Goal: Contribute content

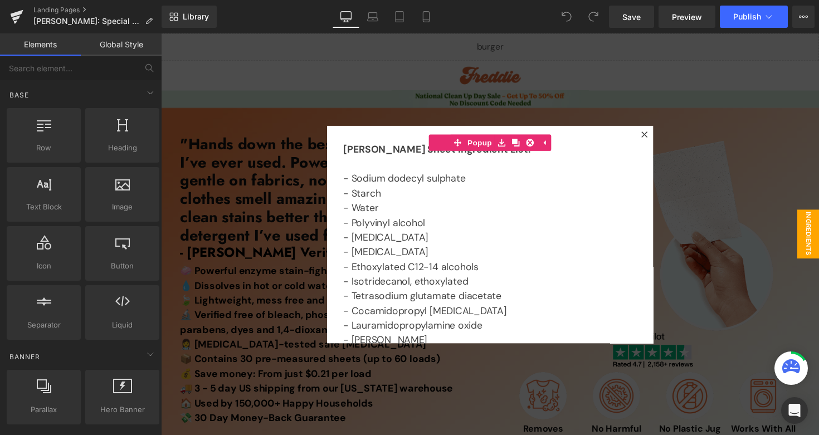
click at [483, 65] on div at bounding box center [498, 239] width 674 height 412
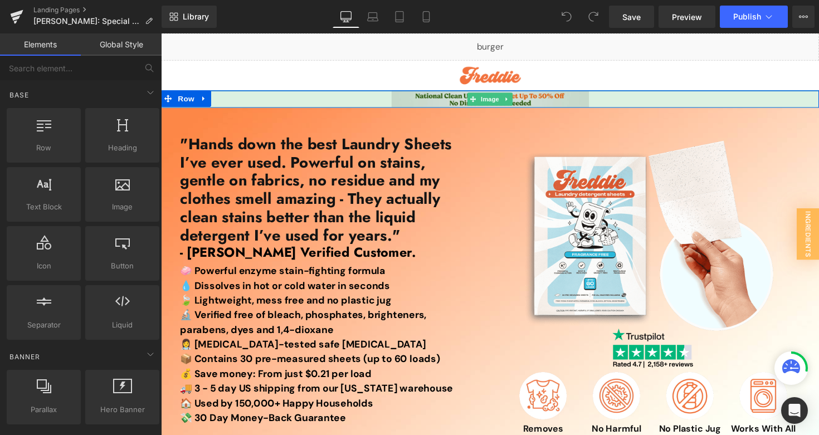
click at [491, 101] on span "Image" at bounding box center [497, 100] width 23 height 13
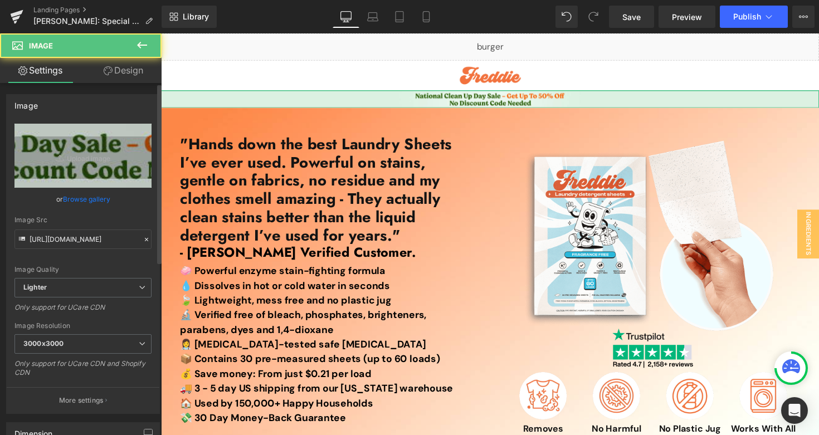
click at [85, 201] on link "Browse gallery" at bounding box center [86, 198] width 47 height 19
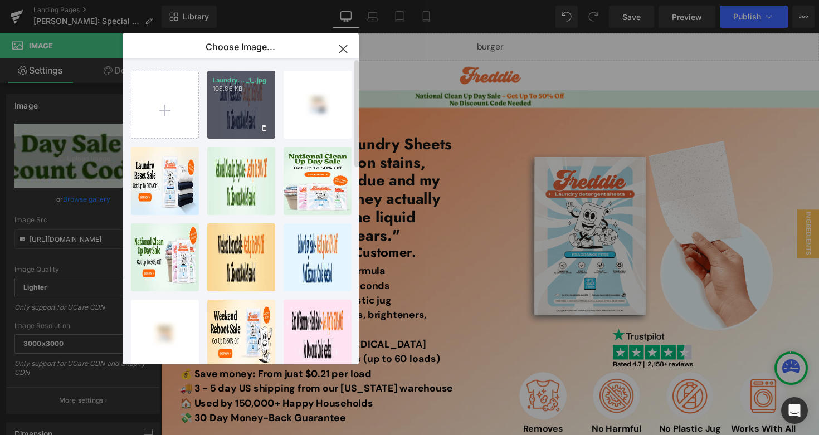
click at [243, 104] on div "Laundry... _1_.jpg 108.86 KB" at bounding box center [241, 105] width 68 height 68
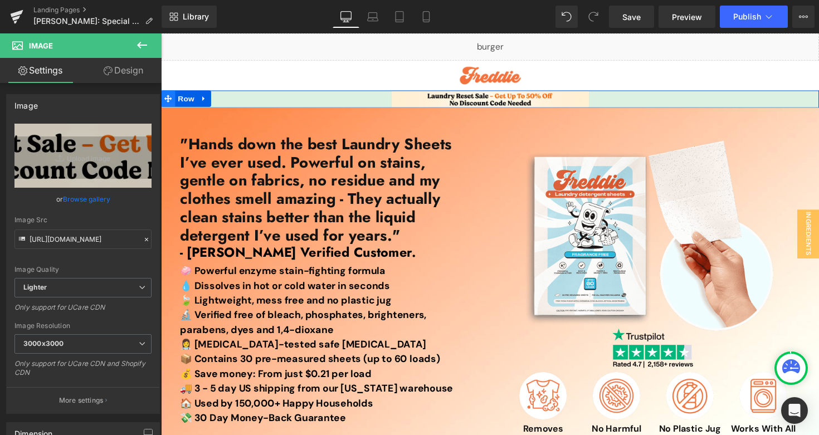
click at [179, 97] on span "Row" at bounding box center [186, 100] width 22 height 17
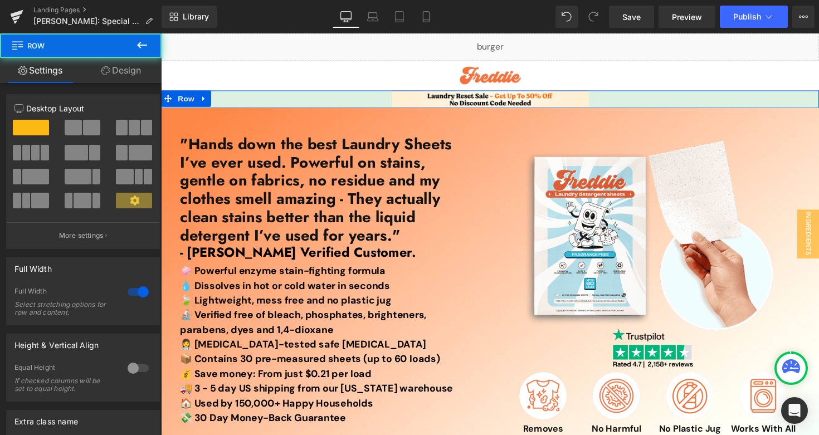
click at [138, 80] on link "Design" at bounding box center [121, 70] width 81 height 25
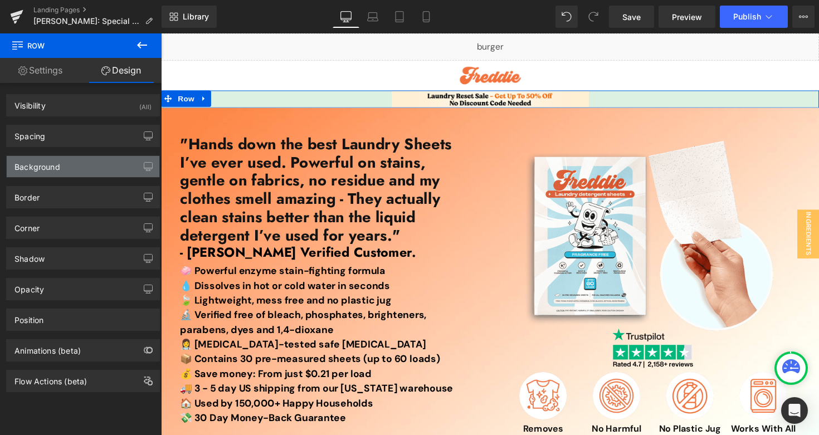
click at [97, 164] on div "Background" at bounding box center [83, 166] width 153 height 21
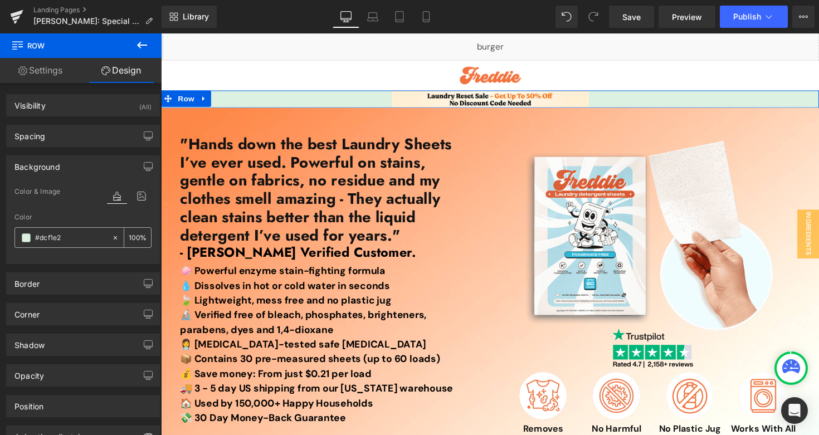
click at [69, 235] on input "#dcf1e2" at bounding box center [70, 238] width 71 height 12
paste input "FFEED"
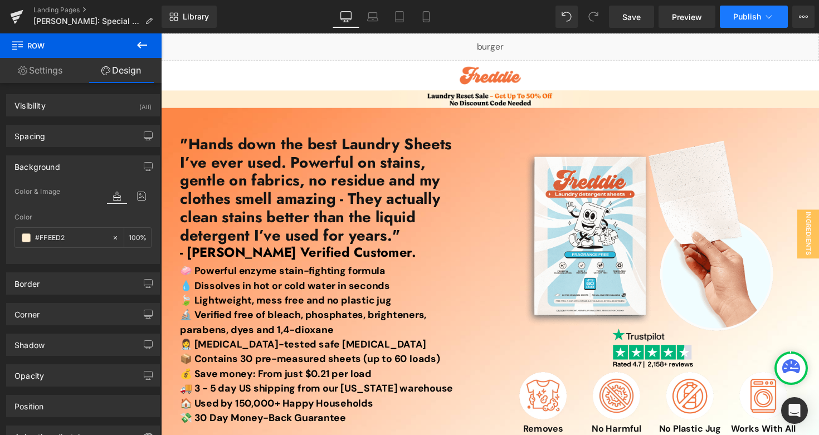
type input "#FFEED2"
click at [759, 19] on span "Publish" at bounding box center [747, 16] width 28 height 9
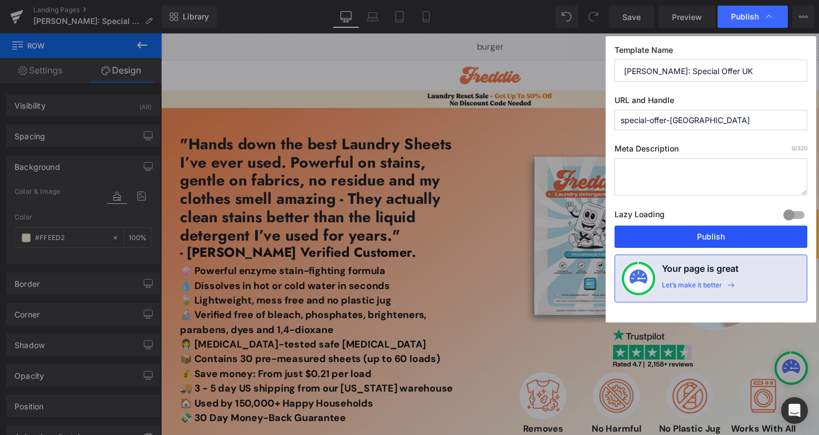
click at [666, 227] on button "Publish" at bounding box center [711, 237] width 193 height 22
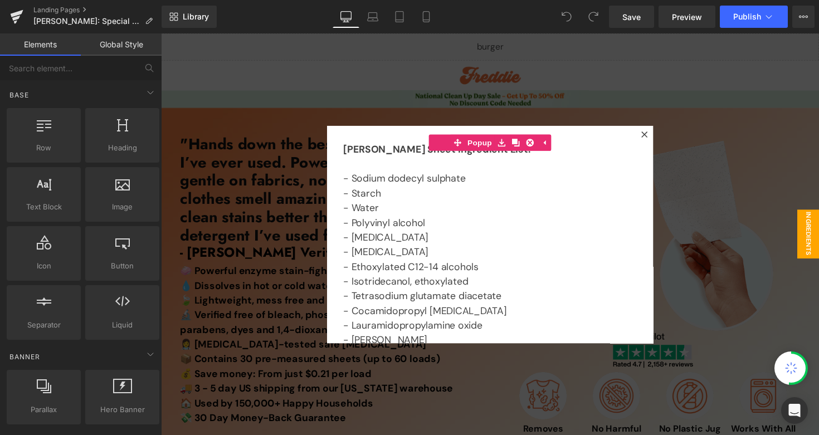
click at [509, 73] on div at bounding box center [498, 239] width 674 height 412
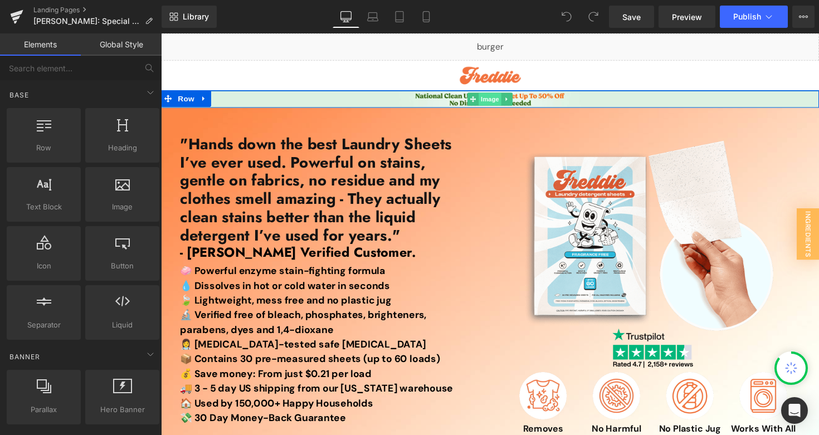
click at [489, 103] on span "Image" at bounding box center [497, 100] width 23 height 13
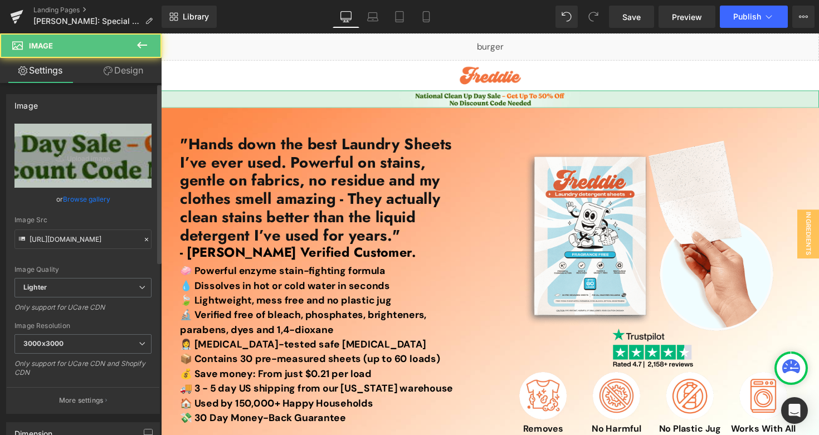
click at [92, 196] on link "Browse gallery" at bounding box center [86, 198] width 47 height 19
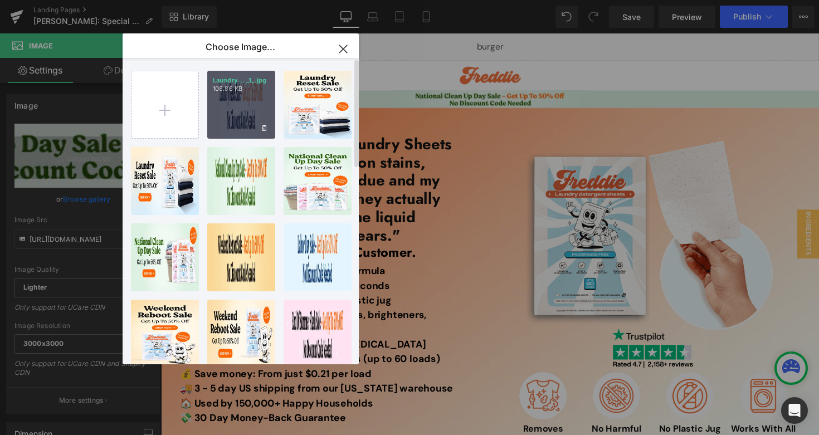
click at [237, 96] on div "Laundry... _1_.jpg 108.86 KB" at bounding box center [241, 105] width 68 height 68
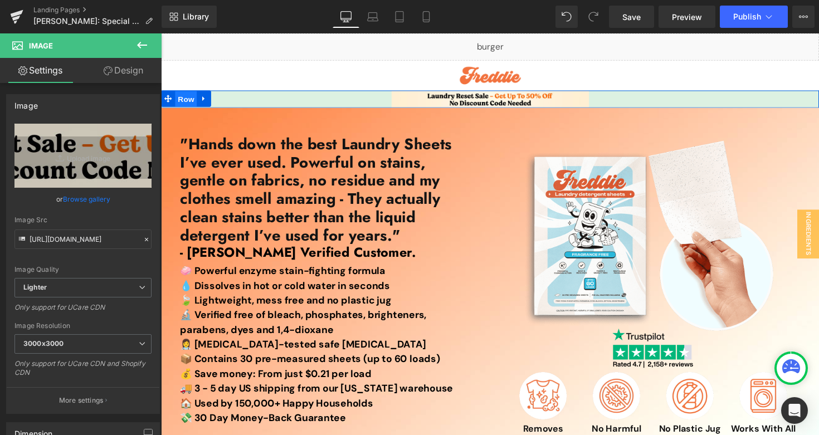
click at [175, 100] on span "Row" at bounding box center [186, 100] width 22 height 17
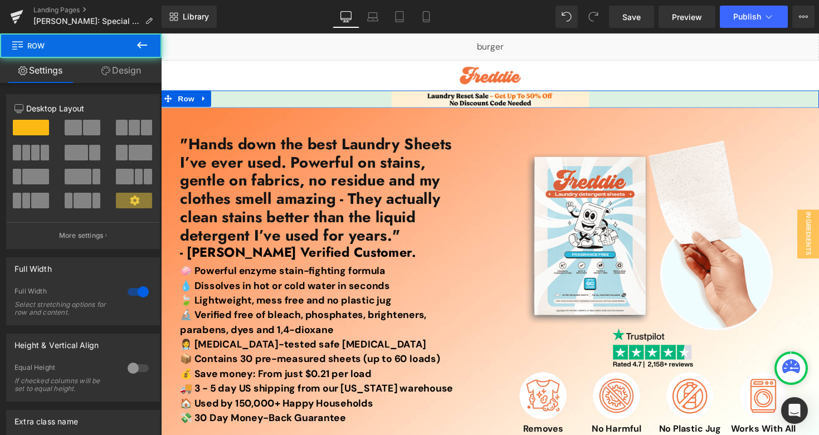
click at [146, 76] on link "Design" at bounding box center [121, 70] width 81 height 25
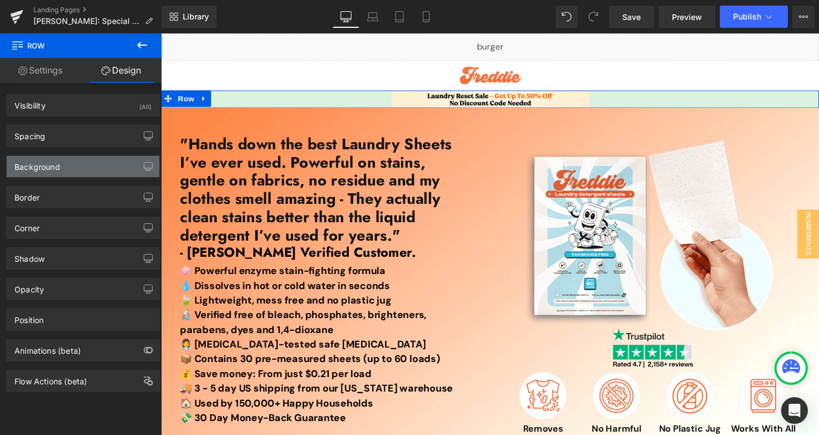
click at [87, 174] on div "Background" at bounding box center [83, 166] width 153 height 21
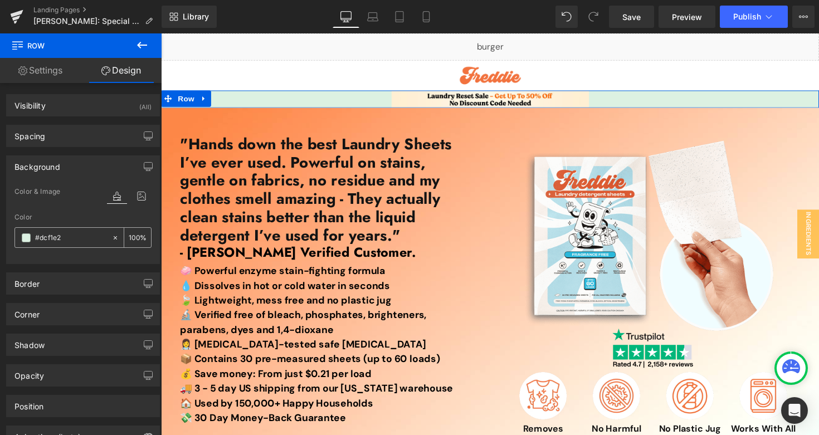
click at [82, 237] on input "#dcf1e2" at bounding box center [70, 238] width 71 height 12
paste input "FFEED"
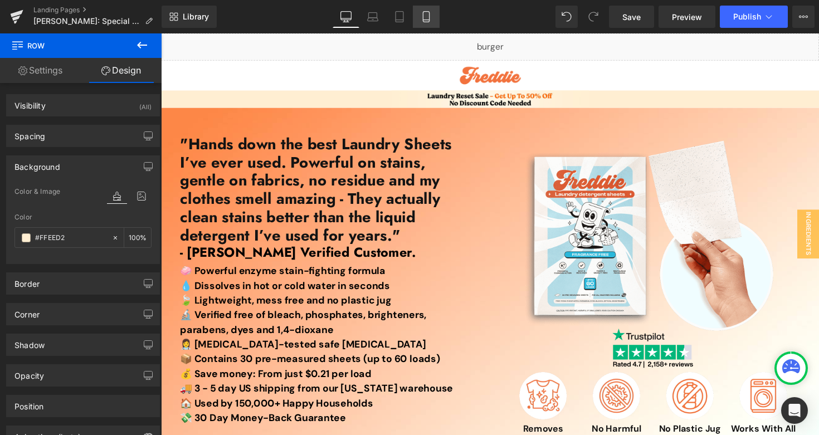
type input "#FFEED2"
click at [425, 9] on link "Mobile" at bounding box center [426, 17] width 27 height 22
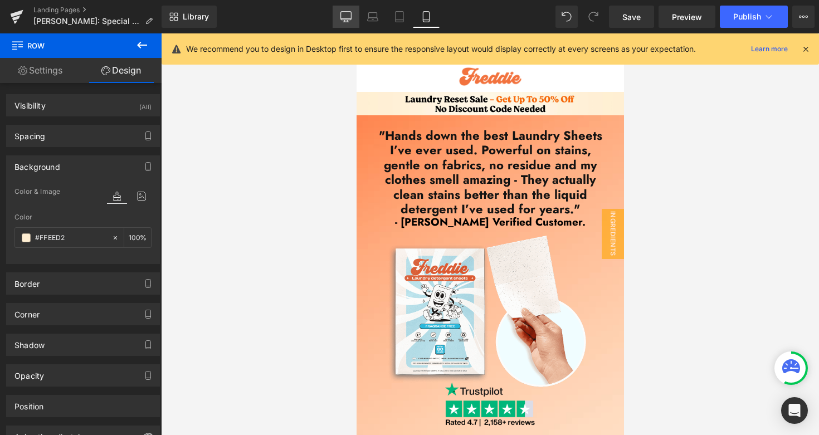
click at [346, 17] on icon at bounding box center [345, 16] width 11 height 11
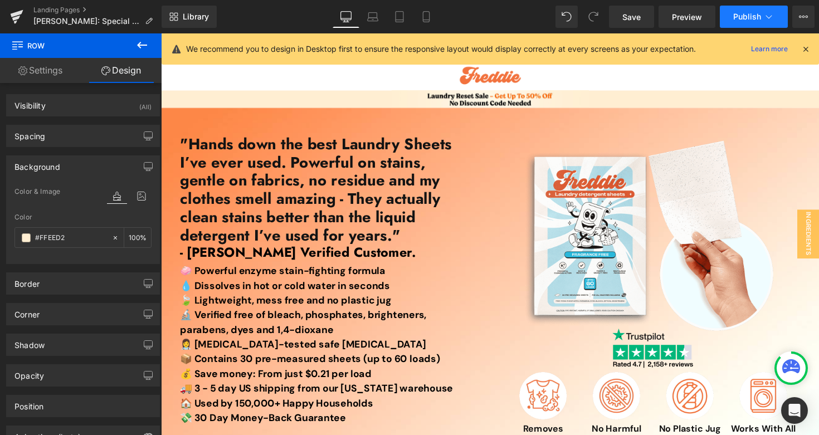
click at [728, 7] on button "Publish" at bounding box center [754, 17] width 68 height 22
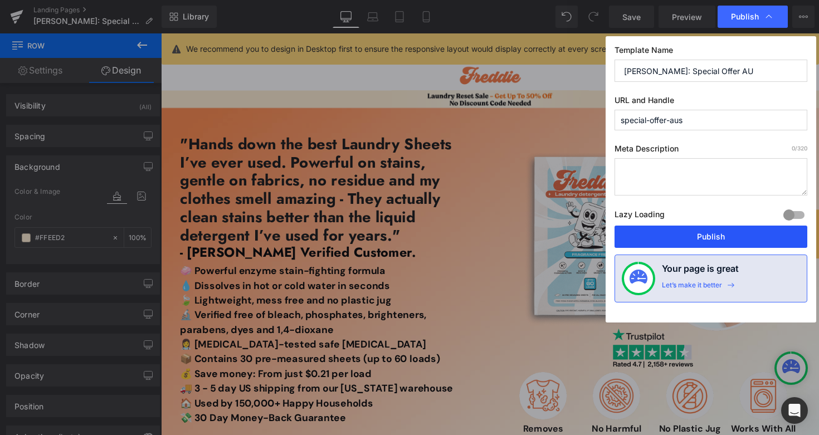
click at [667, 235] on button "Publish" at bounding box center [711, 237] width 193 height 22
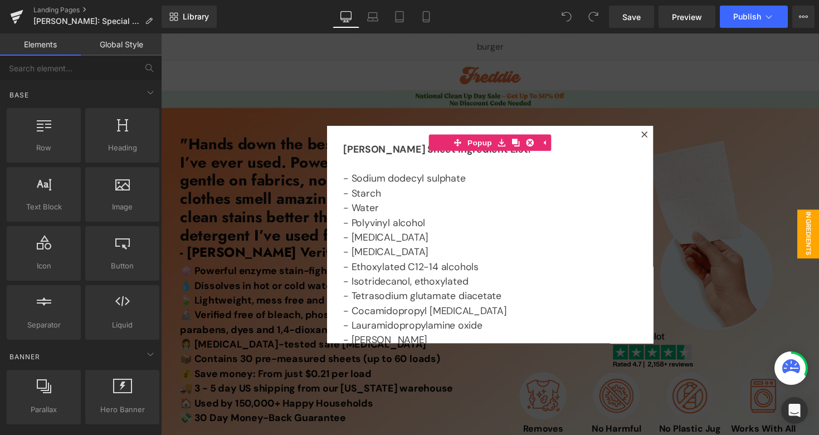
click at [478, 97] on div at bounding box center [498, 239] width 674 height 412
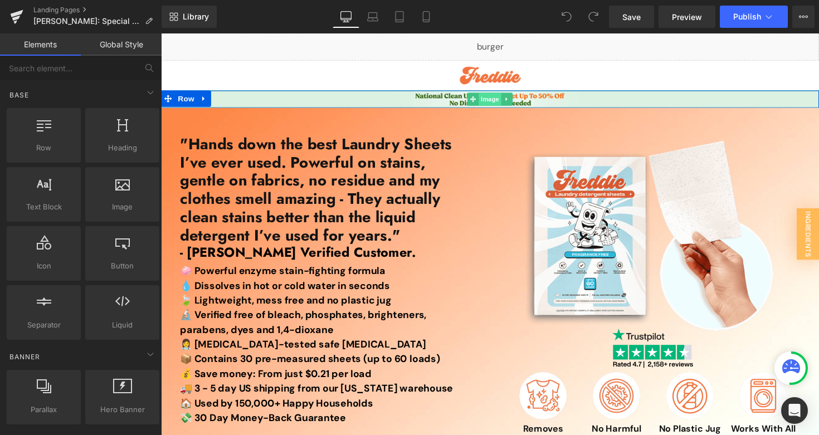
click at [486, 101] on span "Image" at bounding box center [497, 100] width 23 height 13
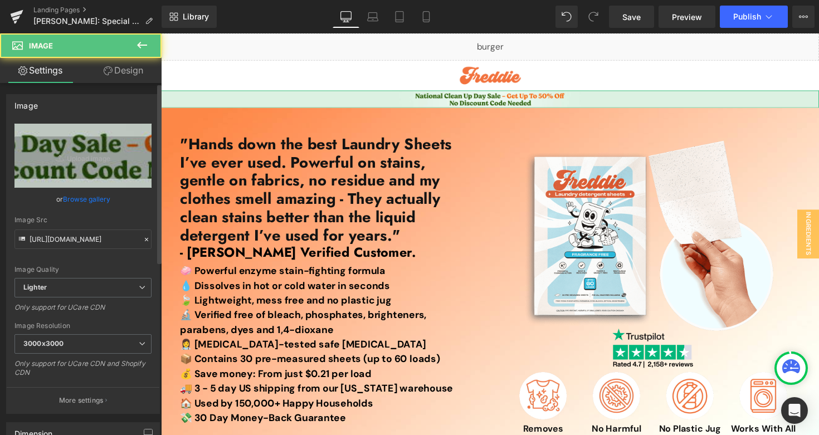
click at [71, 203] on link "Browse gallery" at bounding box center [86, 198] width 47 height 19
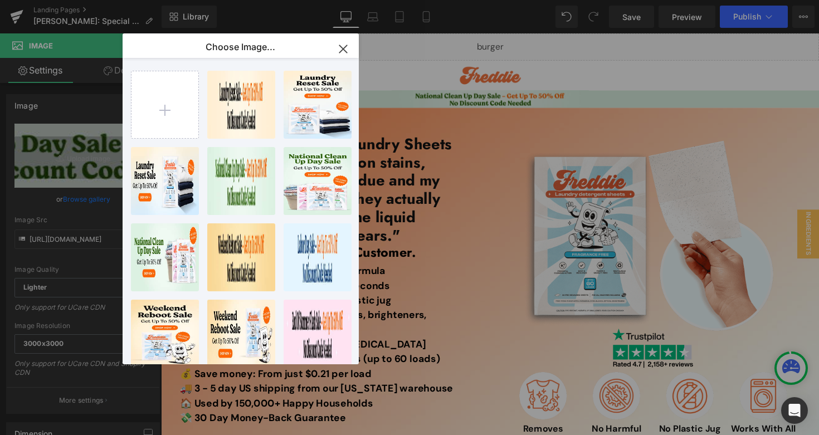
click at [0, 0] on div "Laundry... _1_.jpg 108.86 KB" at bounding box center [0, 0] width 0 height 0
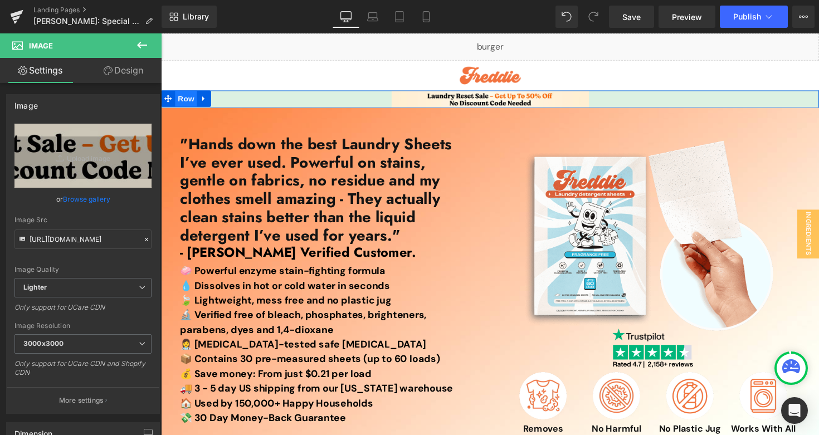
click at [190, 101] on span "Row" at bounding box center [186, 100] width 22 height 17
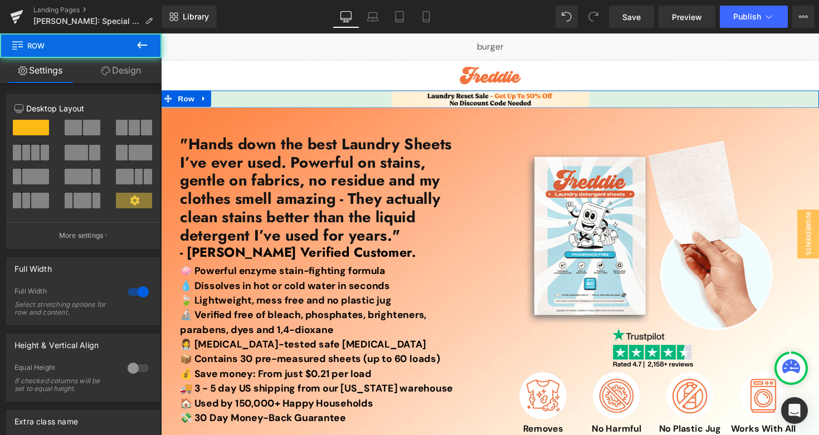
click at [131, 71] on link "Design" at bounding box center [121, 70] width 81 height 25
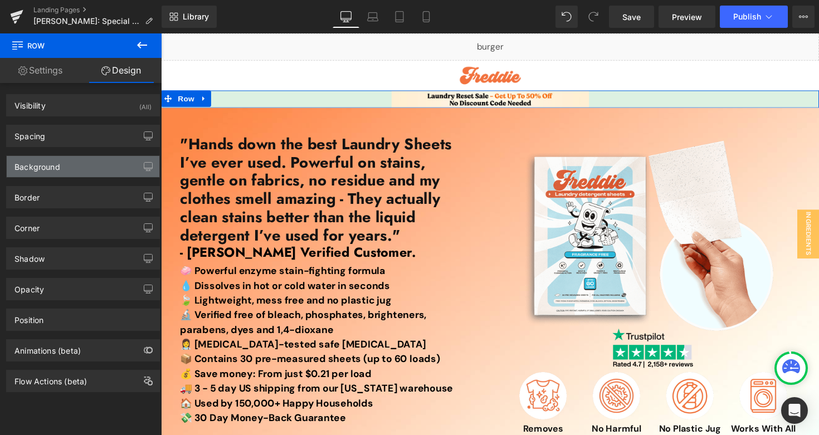
click at [74, 167] on div "Background" at bounding box center [83, 166] width 153 height 21
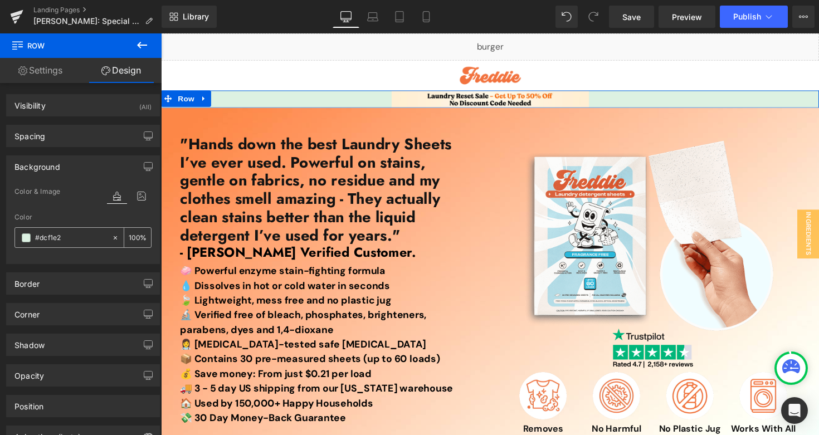
click at [85, 231] on div at bounding box center [63, 237] width 96 height 19
click at [83, 235] on input "text" at bounding box center [70, 238] width 71 height 12
paste input "FFEED"
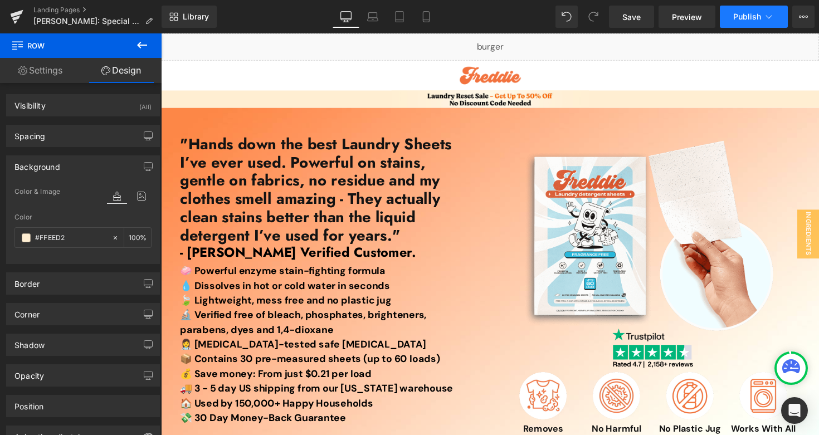
type input "#FFEED2"
click at [742, 16] on span "Publish" at bounding box center [747, 16] width 28 height 9
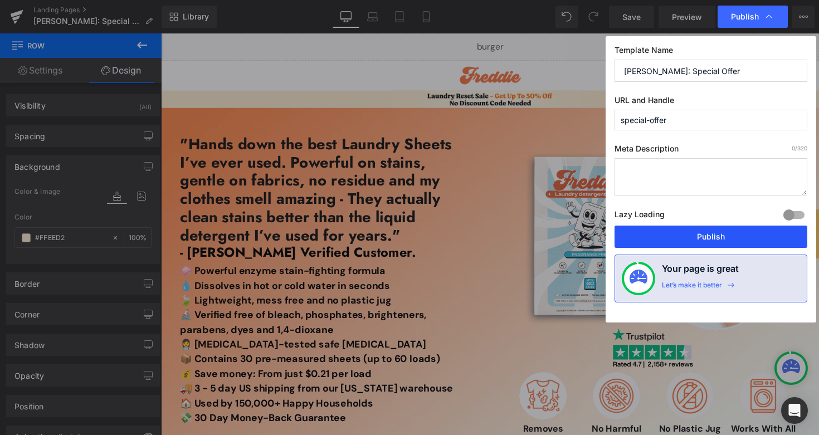
click at [660, 238] on button "Publish" at bounding box center [711, 237] width 193 height 22
